Goal: Transaction & Acquisition: Obtain resource

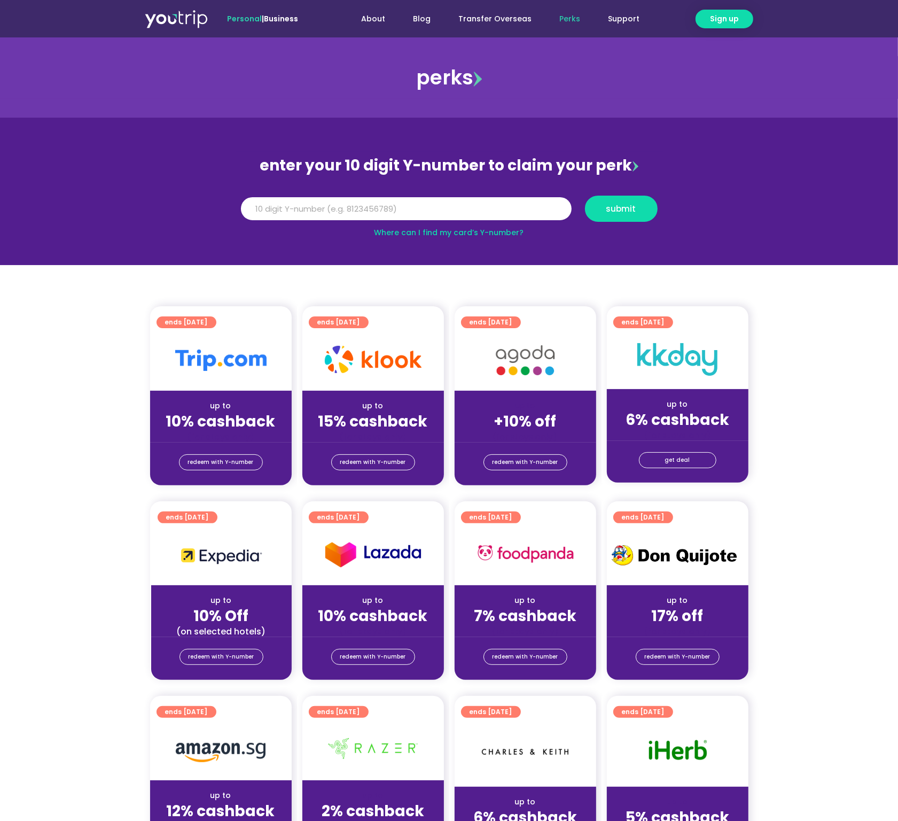
click at [279, 229] on div "Where can I find my card’s Y-number?" at bounding box center [449, 232] width 427 height 11
click at [289, 213] on input "Y Number" at bounding box center [406, 209] width 331 height 24
type input "8184536602"
click at [611, 193] on div "Y Number 8184536602 submit" at bounding box center [449, 208] width 427 height 37
click at [611, 201] on button "submit" at bounding box center [621, 209] width 73 height 26
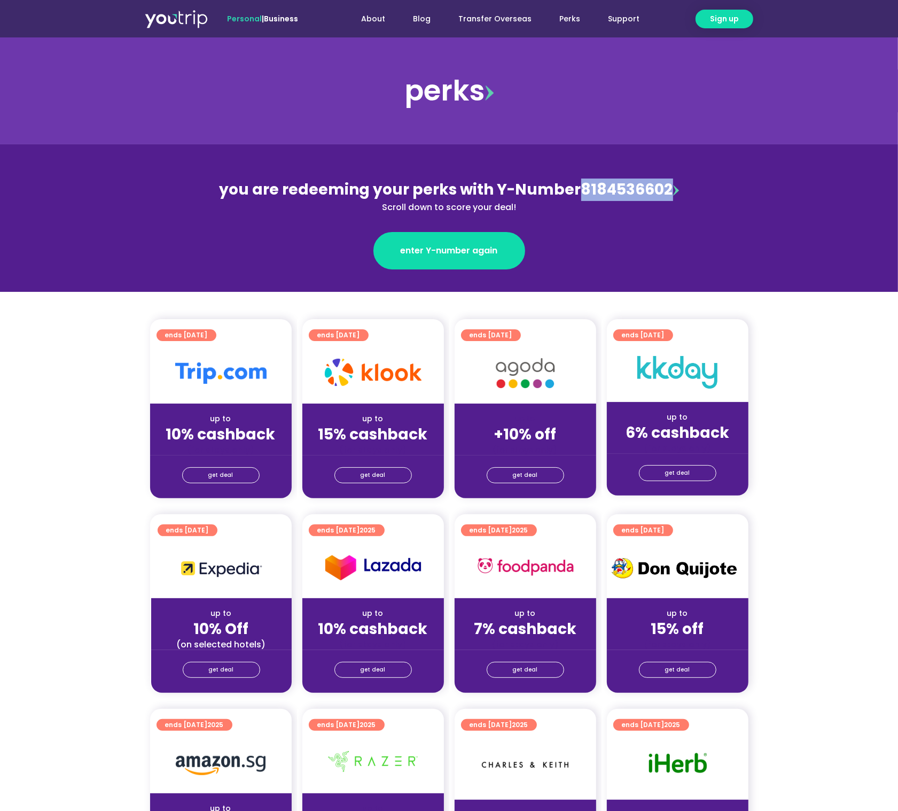
drag, startPoint x: 578, startPoint y: 189, endPoint x: 666, endPoint y: 189, distance: 87.6
click at [666, 189] on div "you are redeeming your perks with Y-Number 8184536602 Scroll down to score your…" at bounding box center [449, 195] width 464 height 35
click at [240, 468] on link "get deal" at bounding box center [220, 475] width 77 height 16
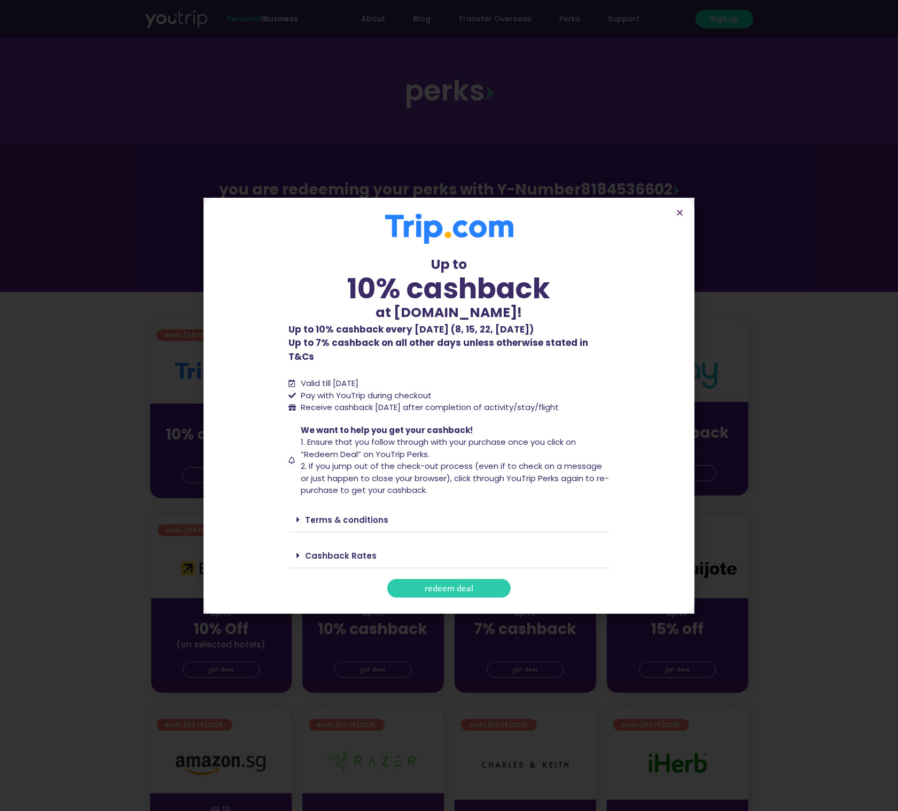
click at [355, 521] on div "Terms & conditions" at bounding box center [449, 519] width 321 height 25
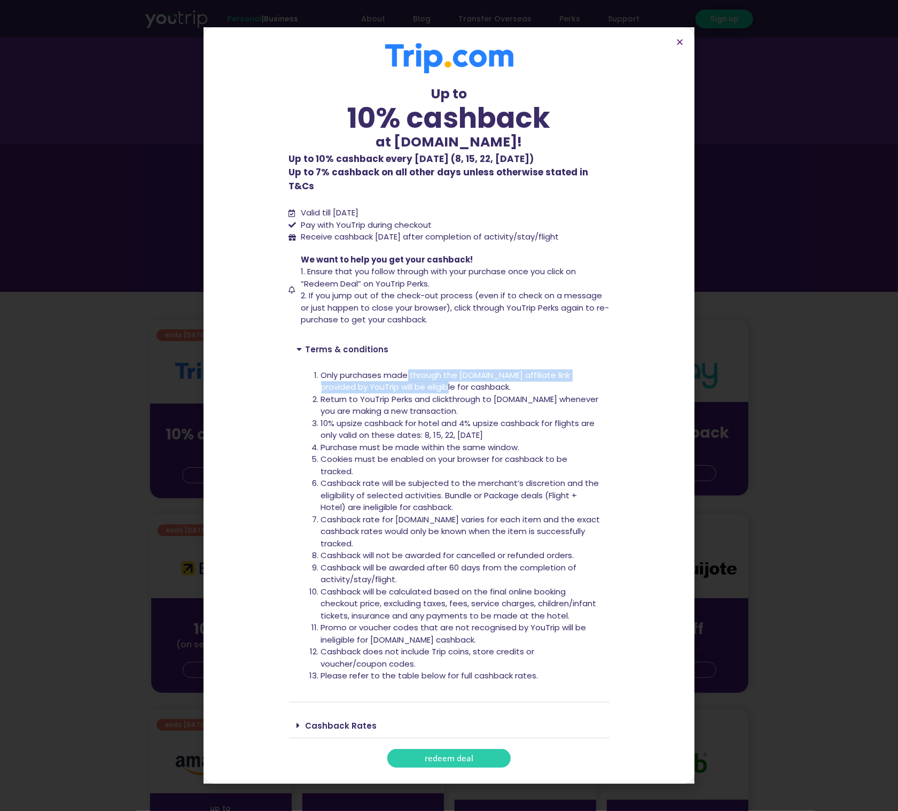
drag, startPoint x: 409, startPoint y: 371, endPoint x: 419, endPoint y: 383, distance: 14.8
click at [419, 383] on li "Only purchases made through the Trip.com affiliate link provided by YouTrip wil…" at bounding box center [461, 381] width 281 height 24
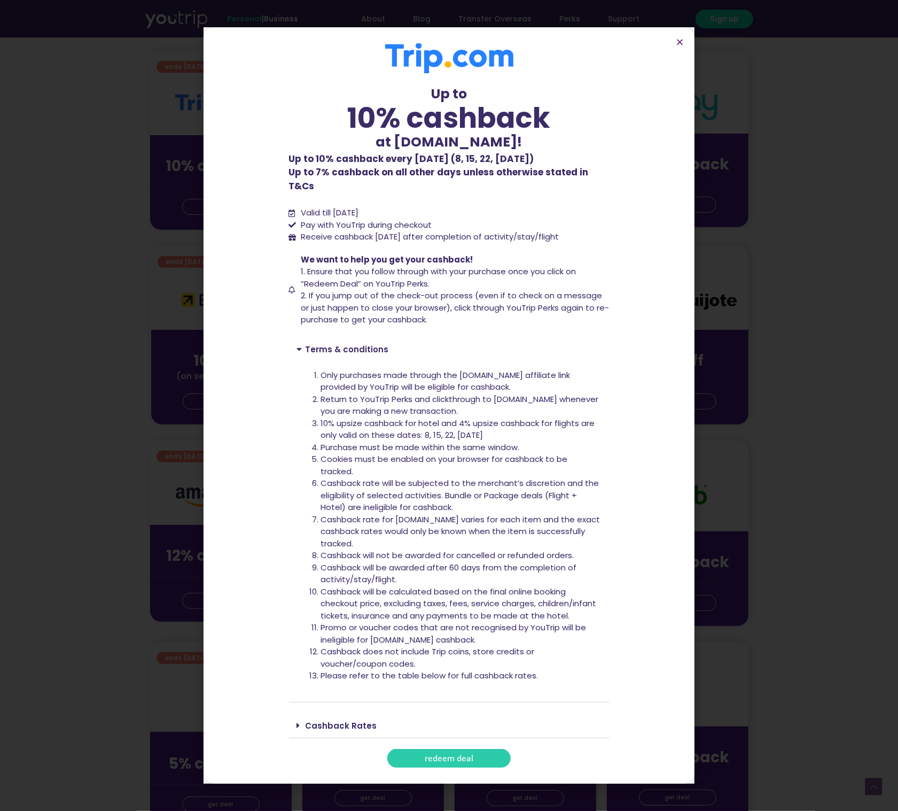
click at [349, 722] on link "Cashback Rates" at bounding box center [342, 725] width 72 height 11
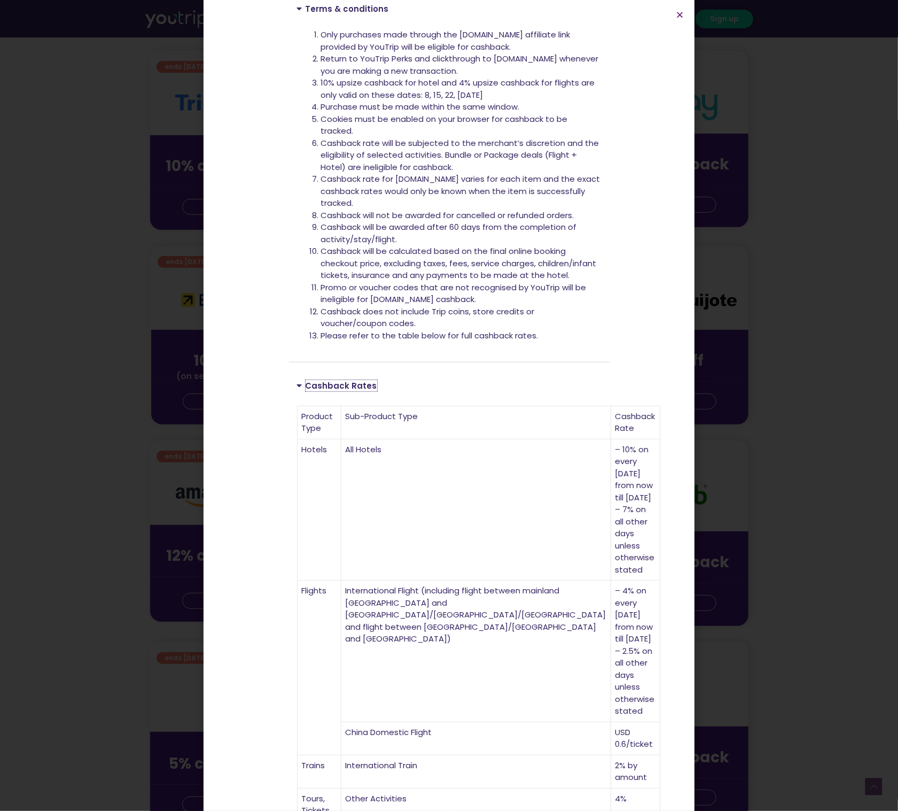
scroll to position [315, 0]
click at [683, 15] on icon "Close" at bounding box center [680, 15] width 8 height 8
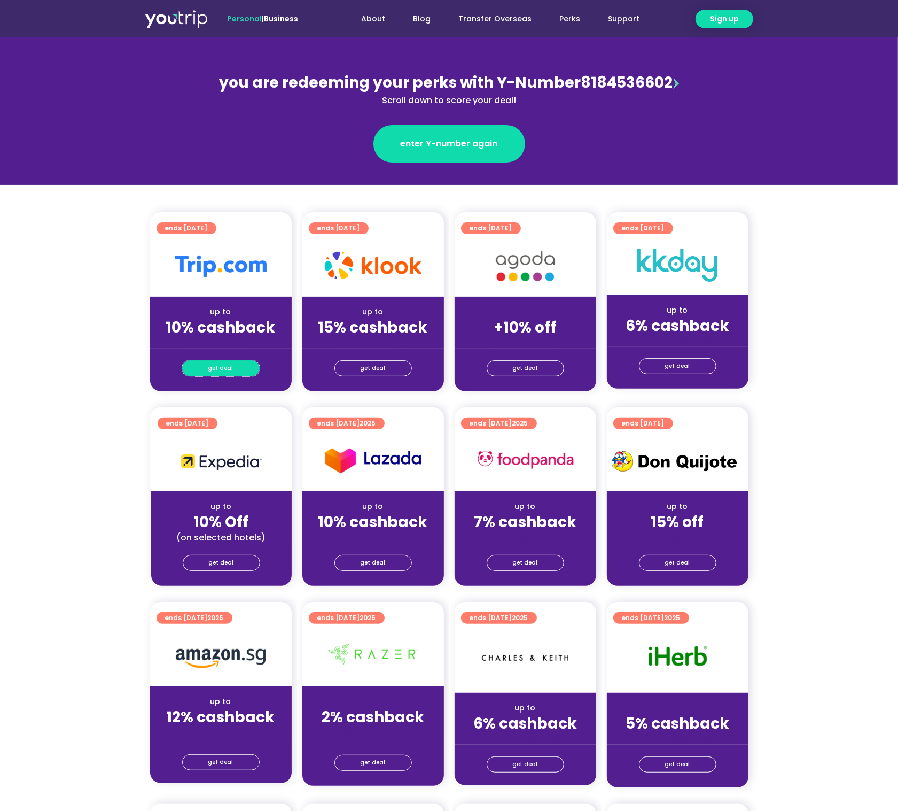
scroll to position [43, 0]
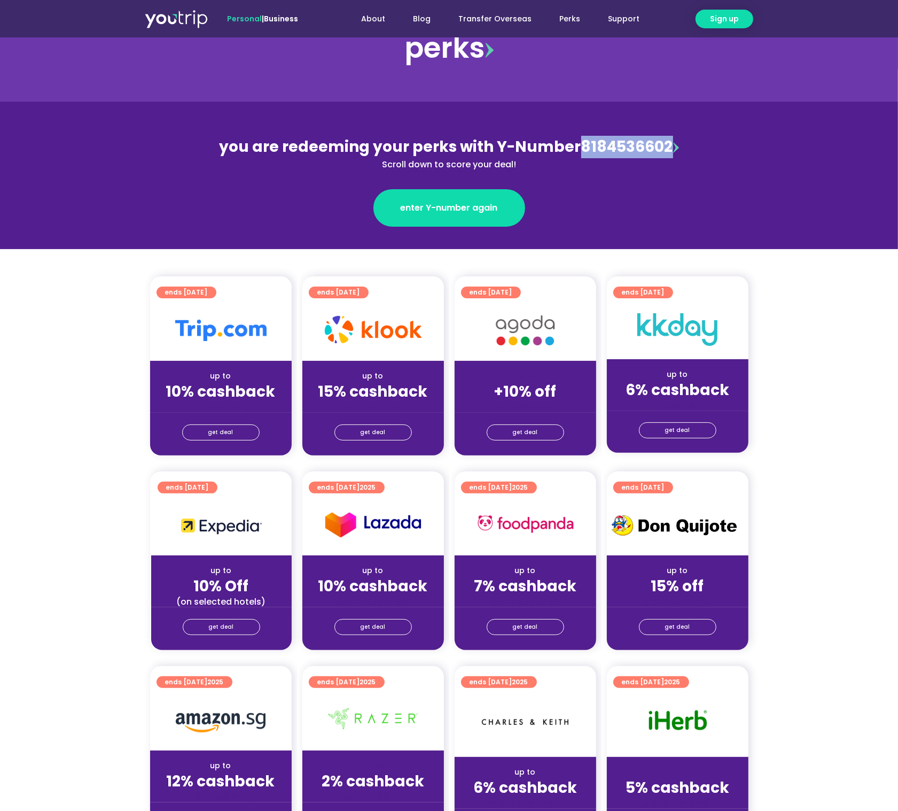
drag, startPoint x: 577, startPoint y: 142, endPoint x: 667, endPoint y: 142, distance: 90.3
click at [667, 142] on div "you are redeeming your perks with Y-Number 8184536602 Scroll down to score your…" at bounding box center [449, 153] width 464 height 35
copy div "8184536602"
click at [240, 439] on div "get deal" at bounding box center [221, 433] width 142 height 43
click at [245, 423] on div "get deal" at bounding box center [221, 431] width 142 height 17
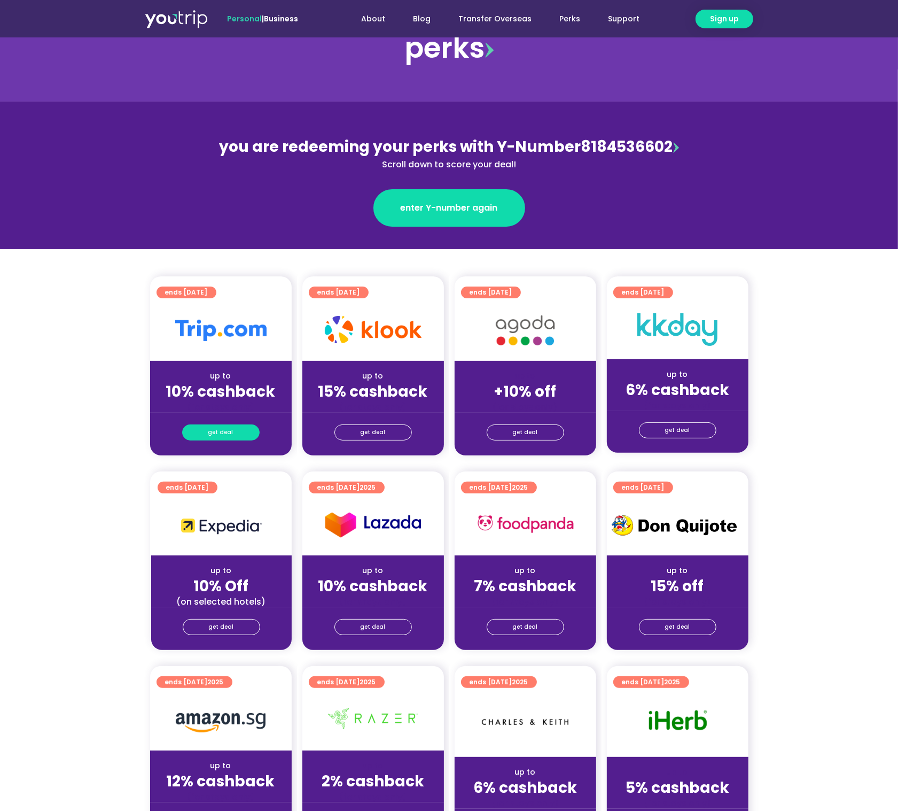
click at [245, 427] on link "get deal" at bounding box center [220, 432] width 77 height 16
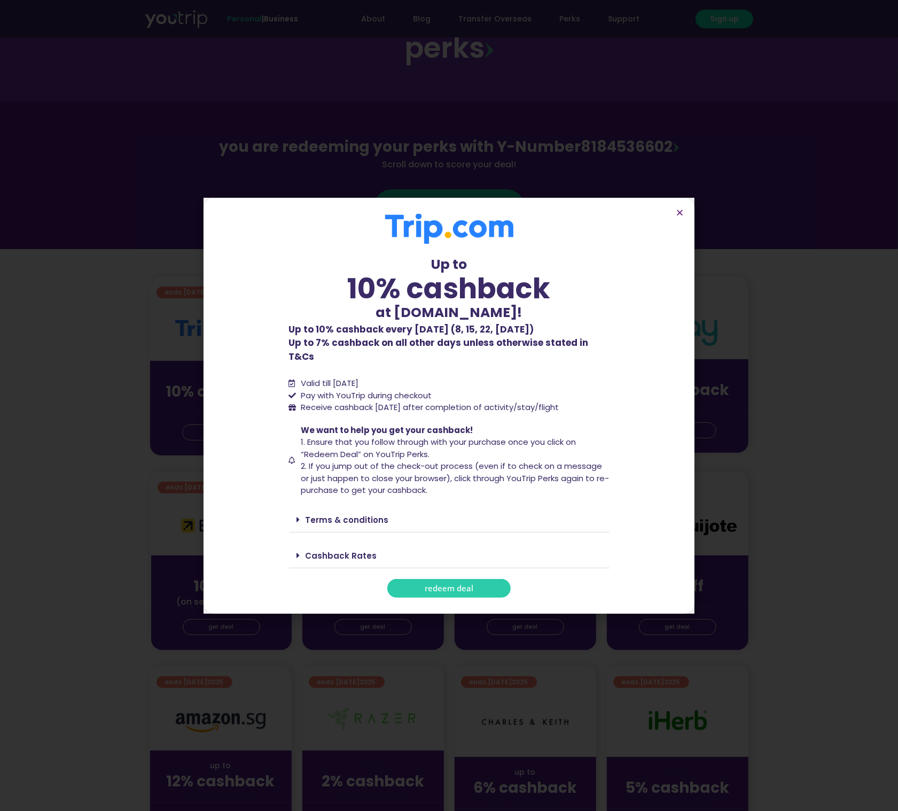
click at [455, 585] on span "redeem deal" at bounding box center [449, 588] width 49 height 8
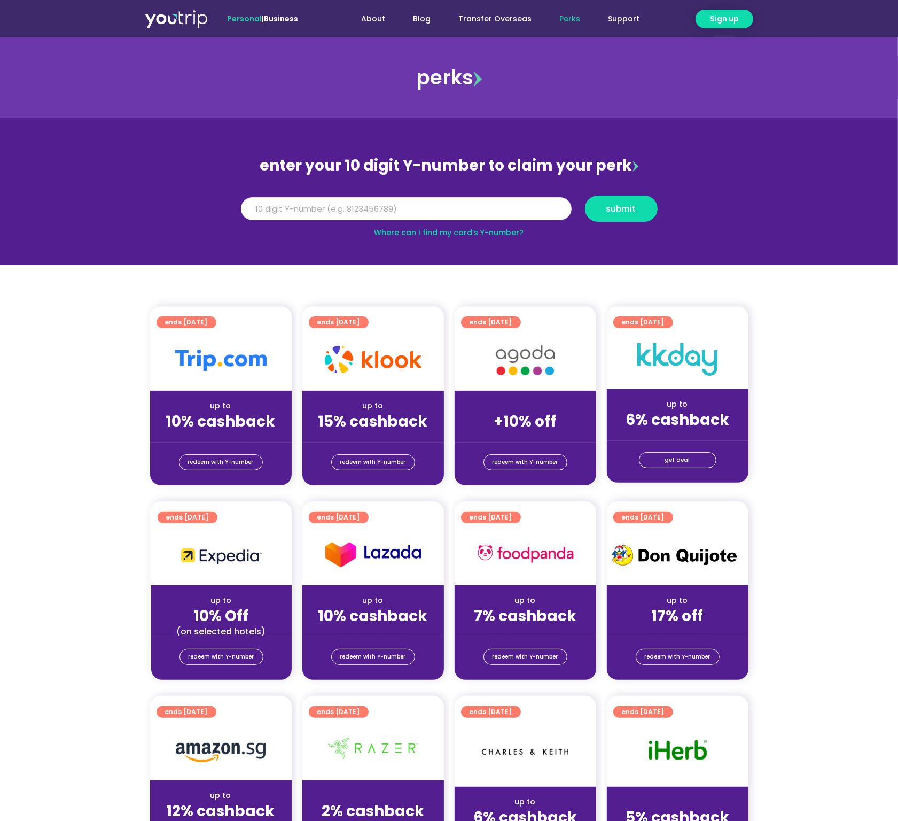
click at [453, 211] on input "Y Number" at bounding box center [406, 209] width 331 height 24
paste input "8184536602"
type input "8184536602"
click at [605, 214] on button "submit" at bounding box center [621, 209] width 73 height 26
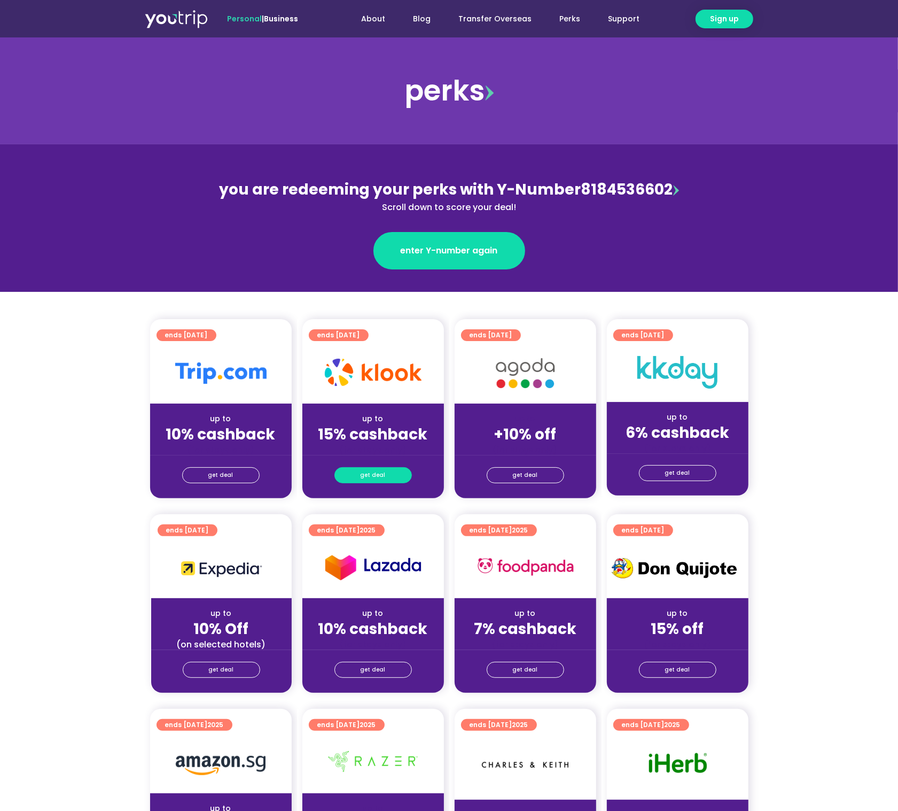
click at [365, 478] on span "get deal" at bounding box center [373, 475] width 25 height 15
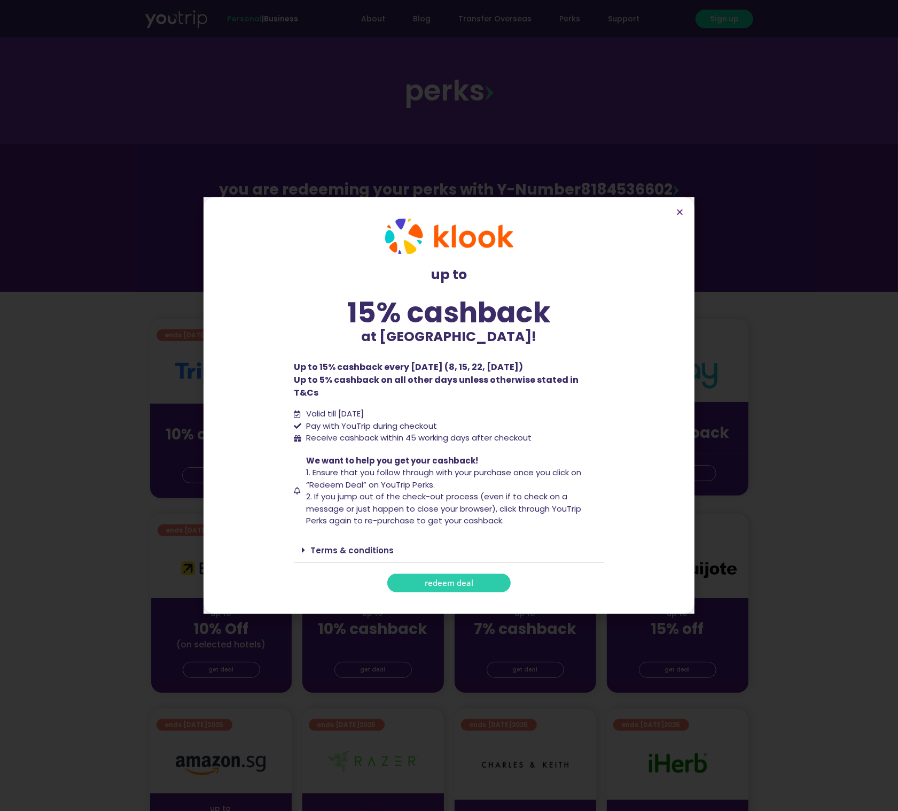
click at [344, 537] on div "Terms & conditions" at bounding box center [449, 549] width 310 height 25
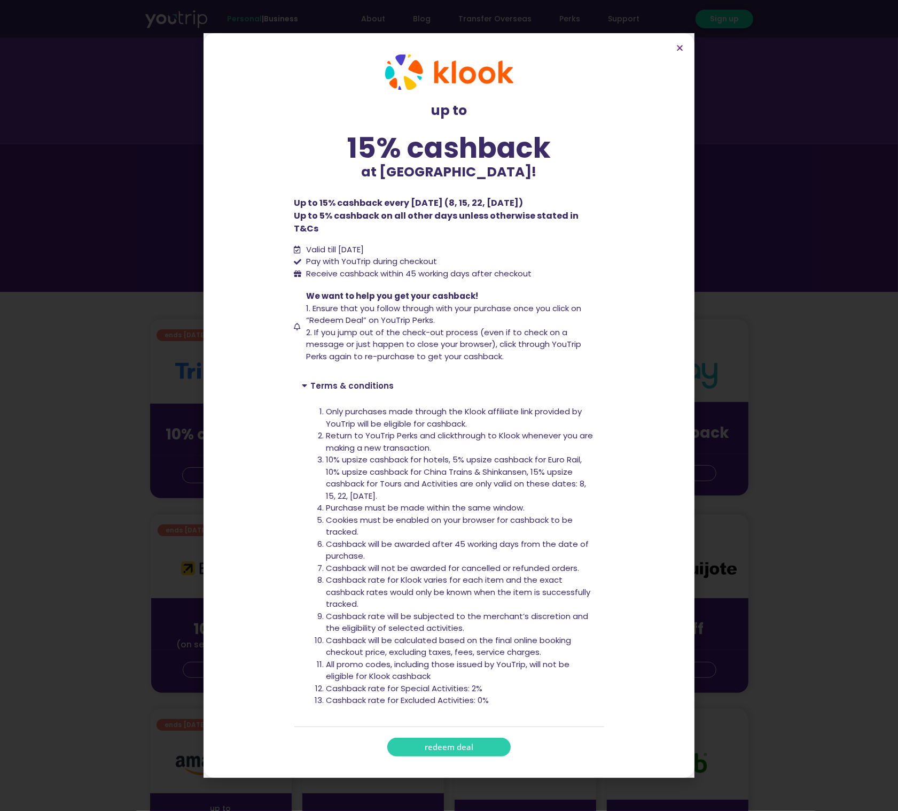
click at [430, 746] on link "redeem deal" at bounding box center [448, 746] width 123 height 19
